Goal: Information Seeking & Learning: Find specific fact

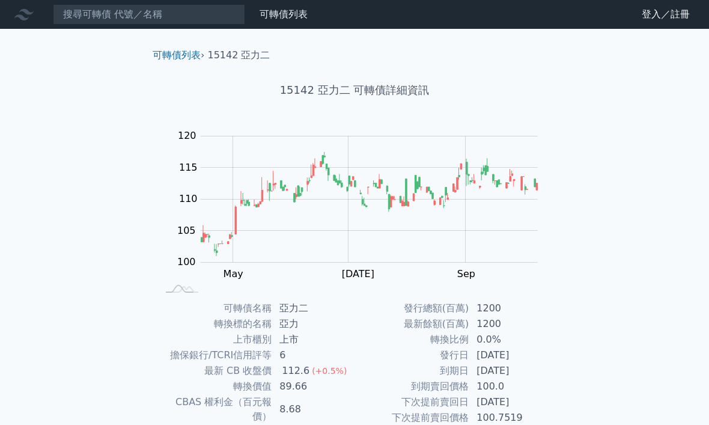
scroll to position [132, 0]
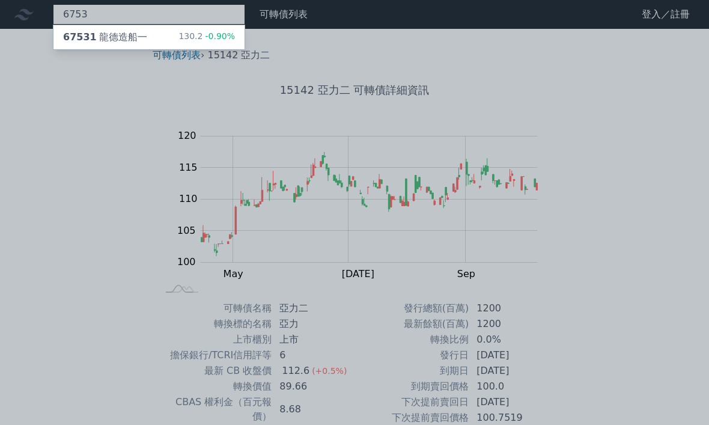
type input "6753"
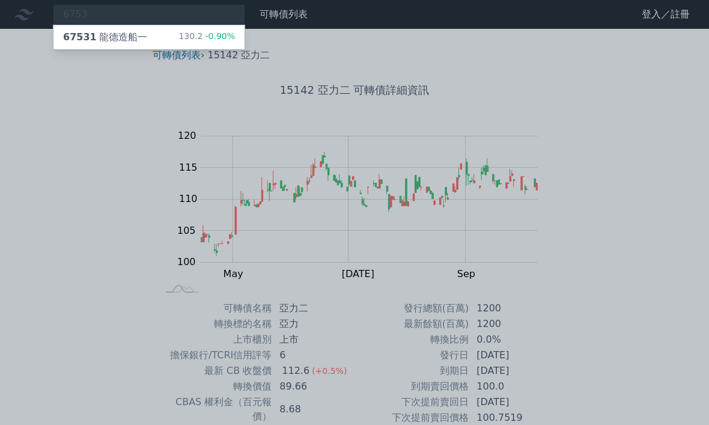
click at [168, 41] on div "67531 龍德造船一 130.2 -0.90%" at bounding box center [148, 37] width 191 height 24
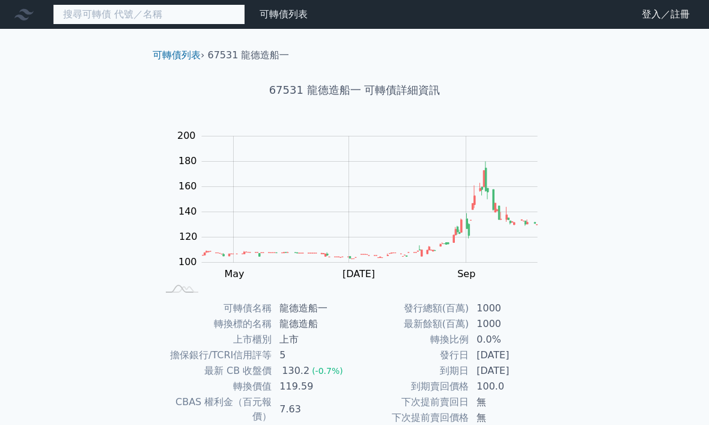
click at [146, 12] on input at bounding box center [149, 14] width 192 height 20
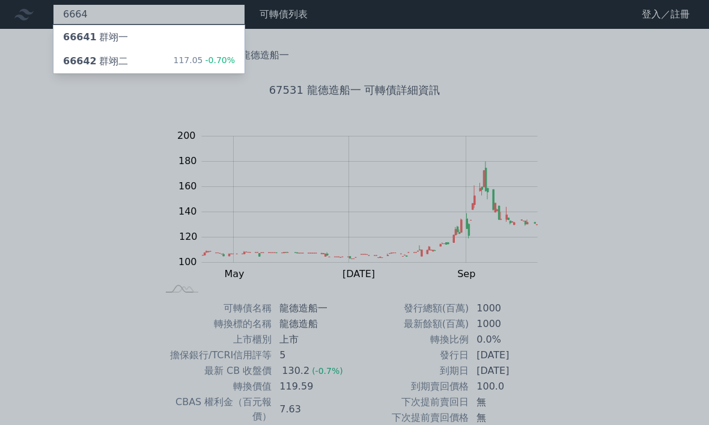
type input "6664"
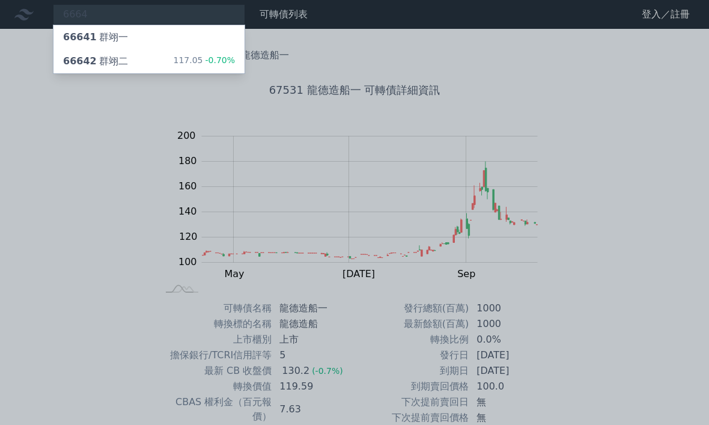
click at [178, 63] on div "117.05 -0.70%" at bounding box center [204, 61] width 62 height 14
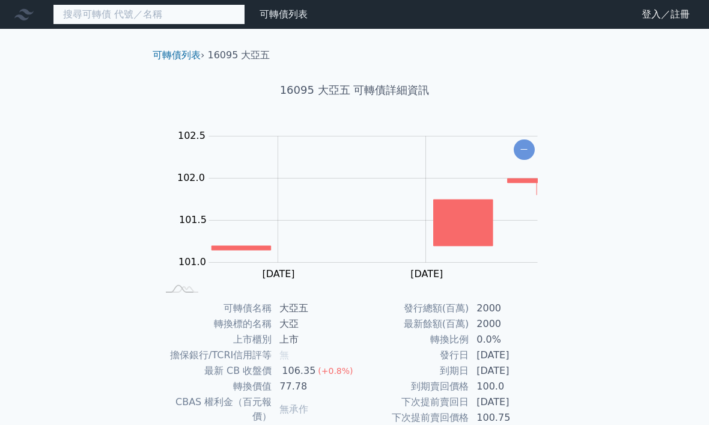
click at [142, 8] on input at bounding box center [149, 14] width 192 height 20
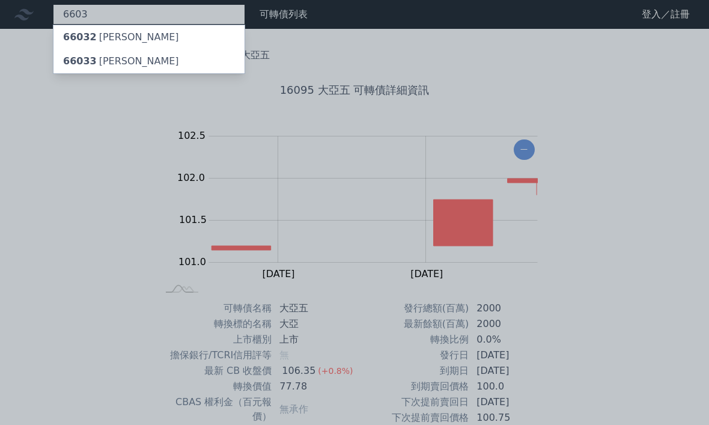
type input "6603"
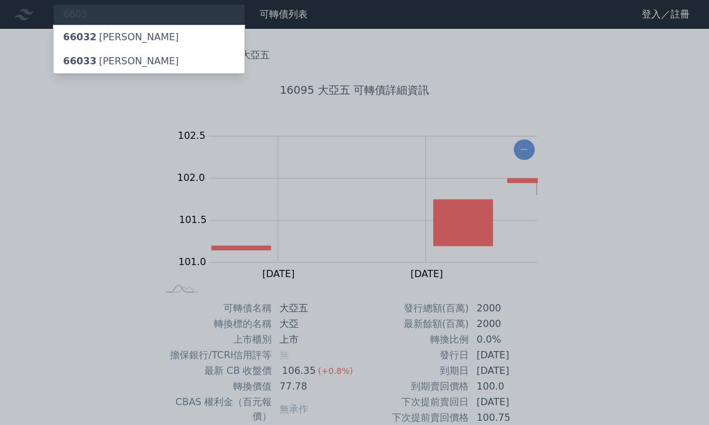
click at [190, 61] on div "66033 [PERSON_NAME]" at bounding box center [148, 61] width 191 height 24
